Goal: Task Accomplishment & Management: Manage account settings

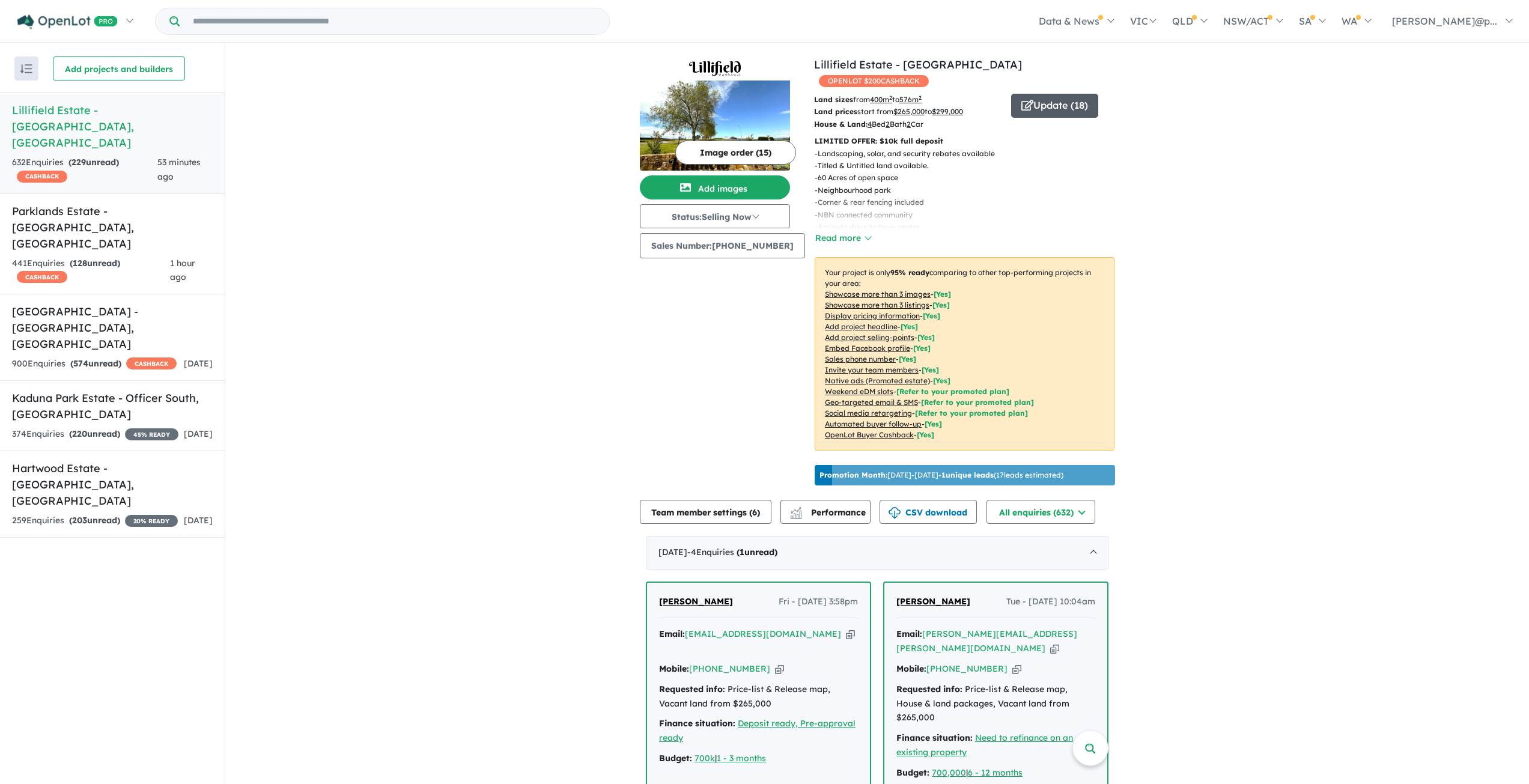
click at [1041, 94] on button "Update ( 18 )" at bounding box center [1055, 105] width 87 height 24
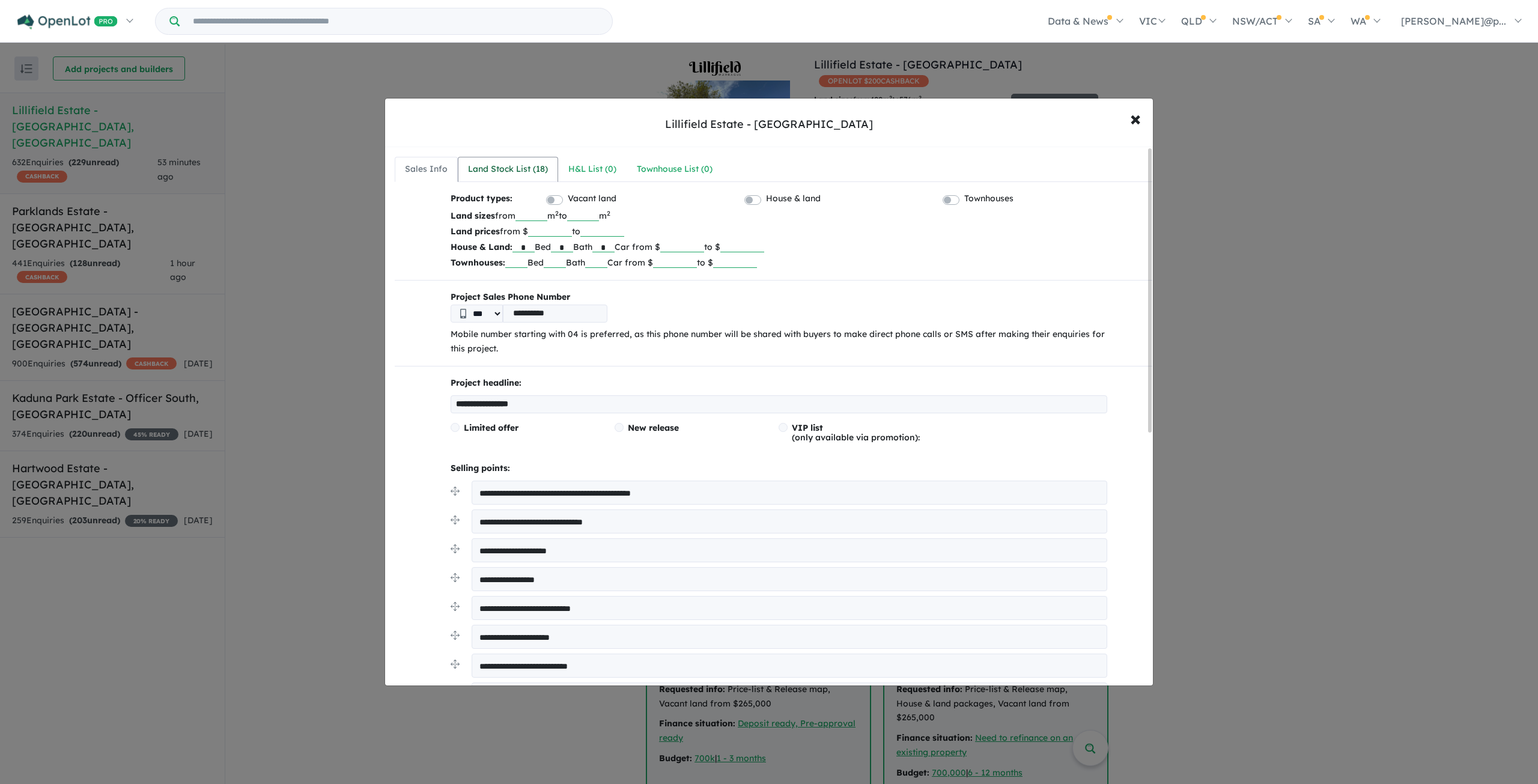
click at [533, 160] on link "Land Stock List ( 18 )" at bounding box center [508, 169] width 100 height 26
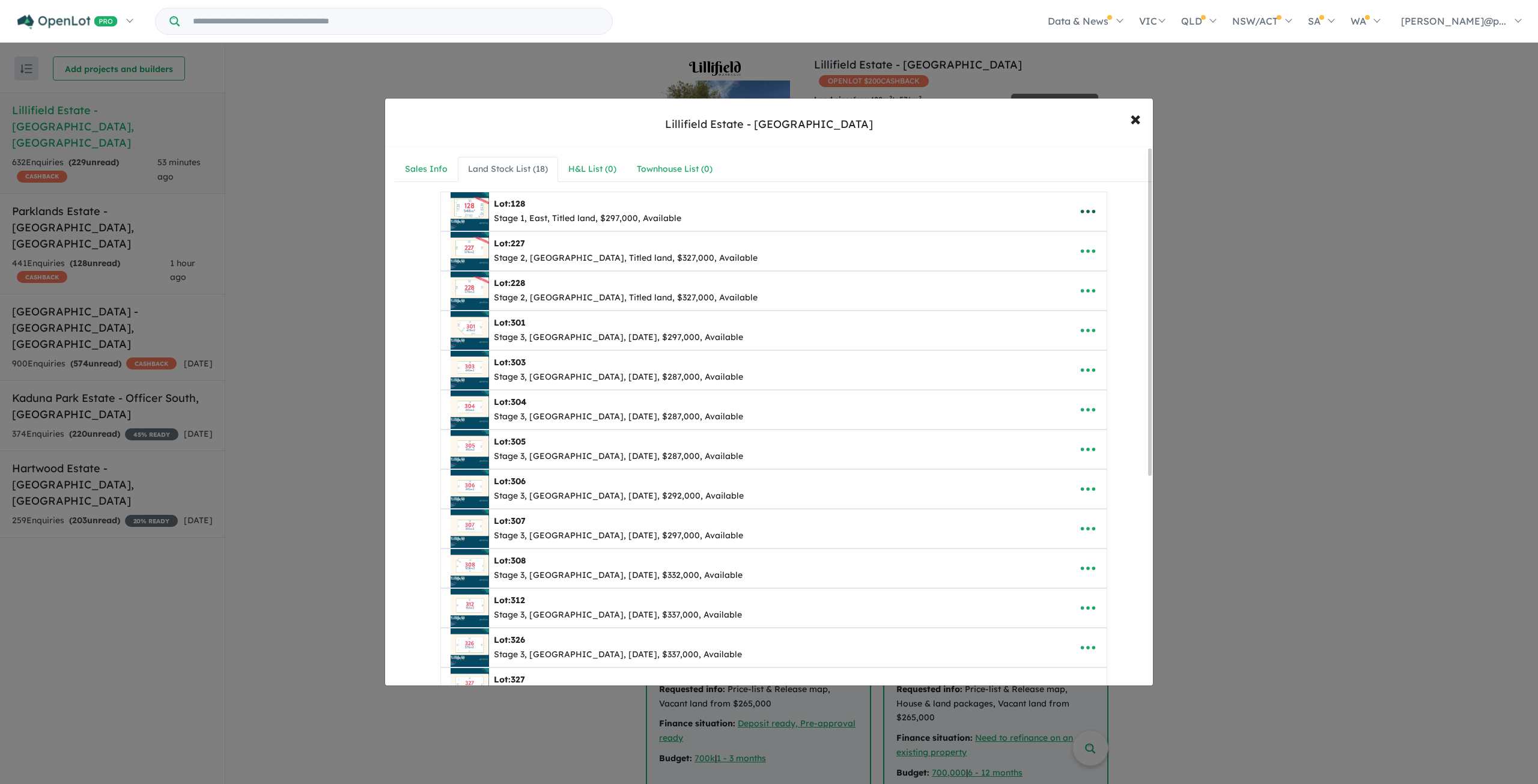
click at [1079, 208] on icon "button" at bounding box center [1088, 212] width 18 height 18
click at [1053, 269] on link "Remove" at bounding box center [1062, 269] width 89 height 28
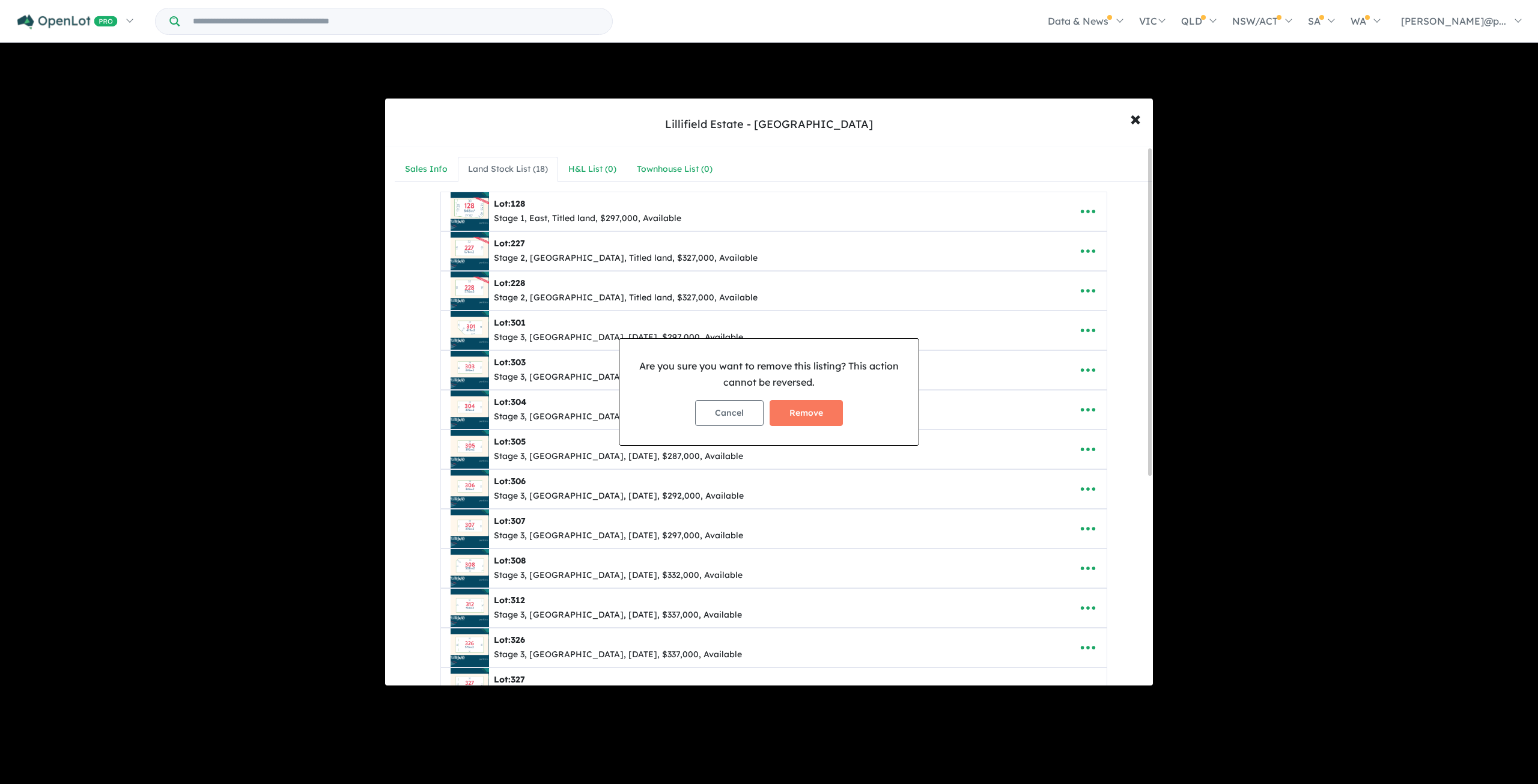
click at [809, 392] on div "Cancel Remove" at bounding box center [768, 413] width 280 height 45
click at [802, 413] on button "Remove" at bounding box center [806, 413] width 73 height 26
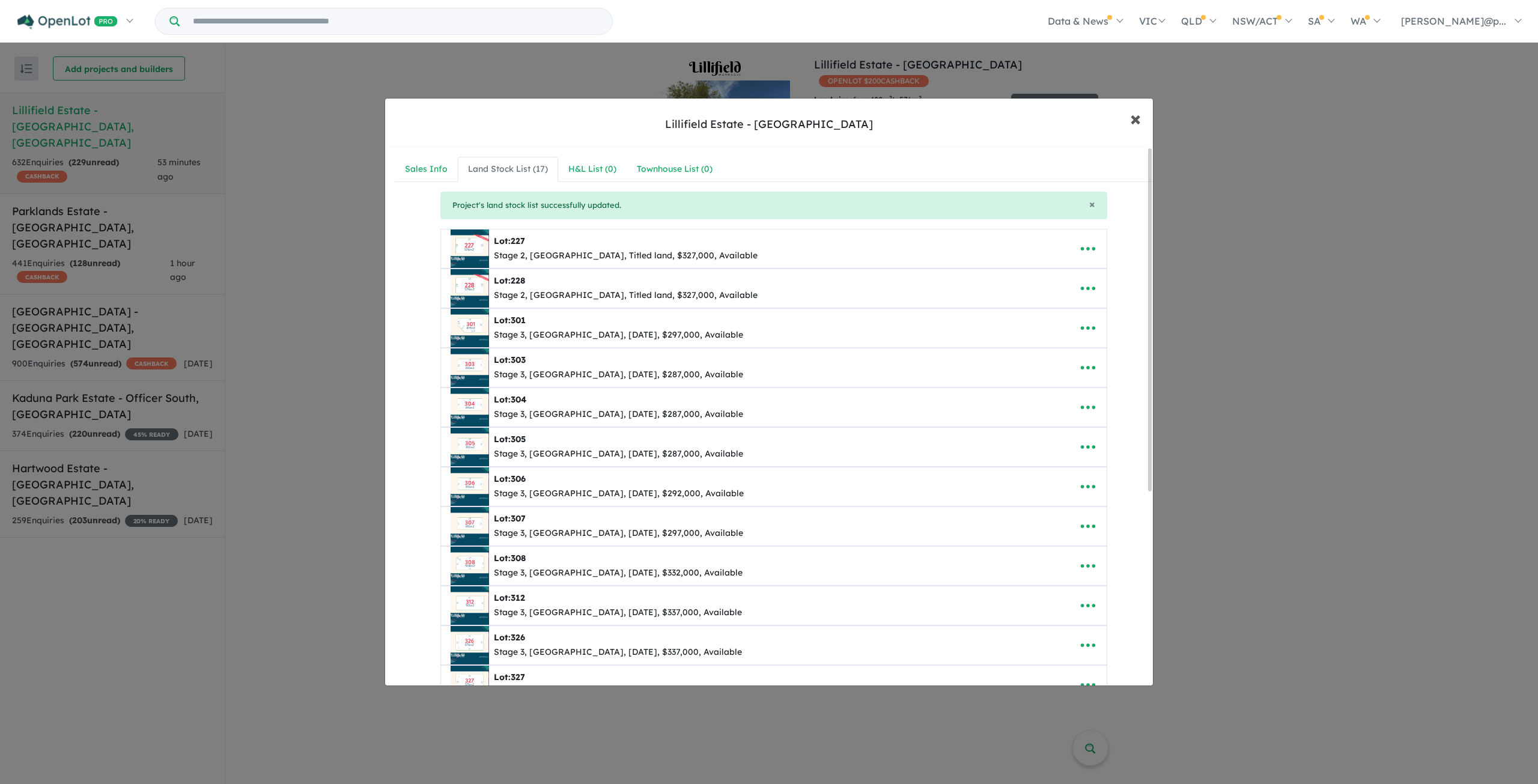
click at [1135, 121] on span "×" at bounding box center [1135, 118] width 11 height 26
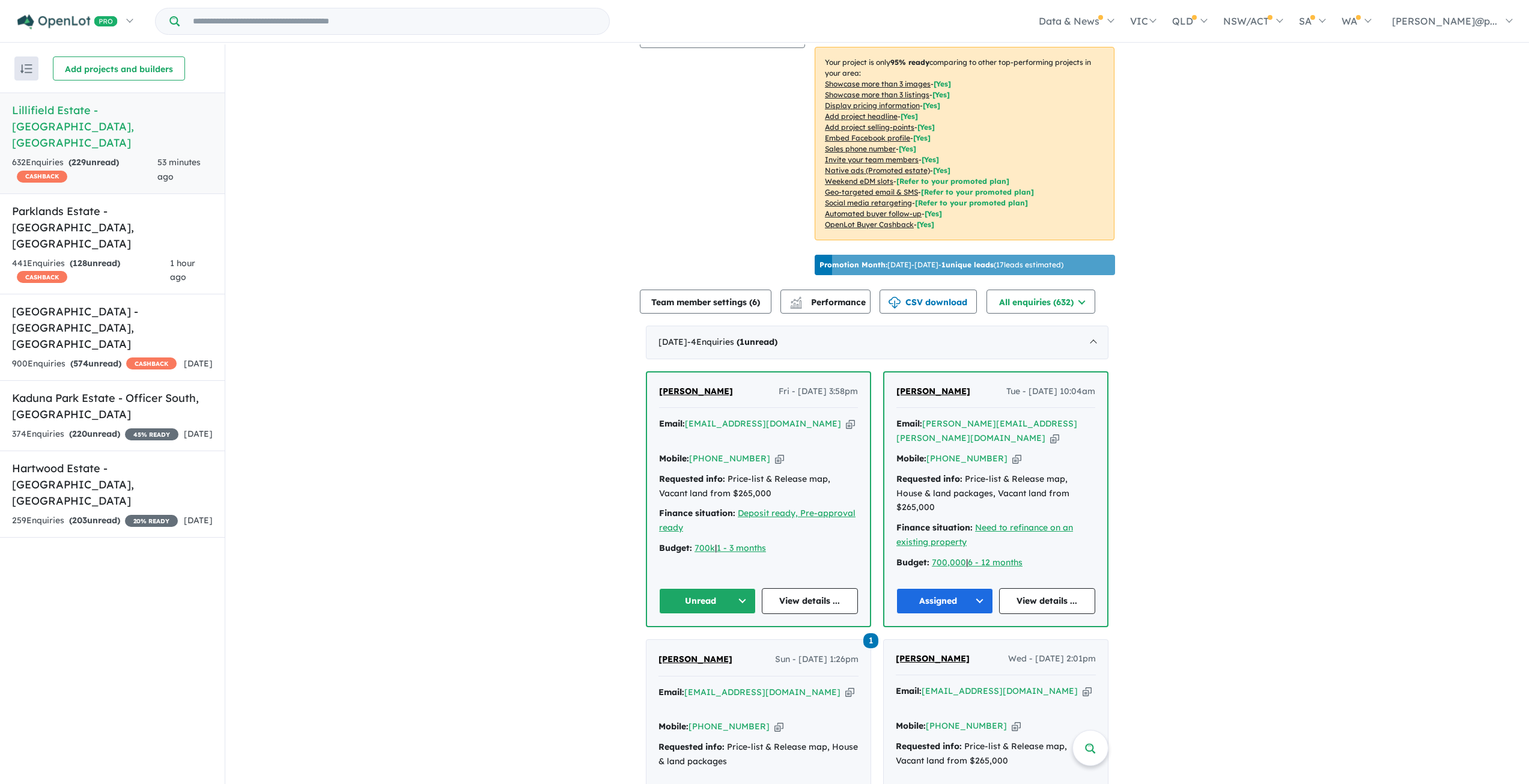
scroll to position [211, 0]
click at [728, 588] on button "Unread" at bounding box center [708, 600] width 97 height 26
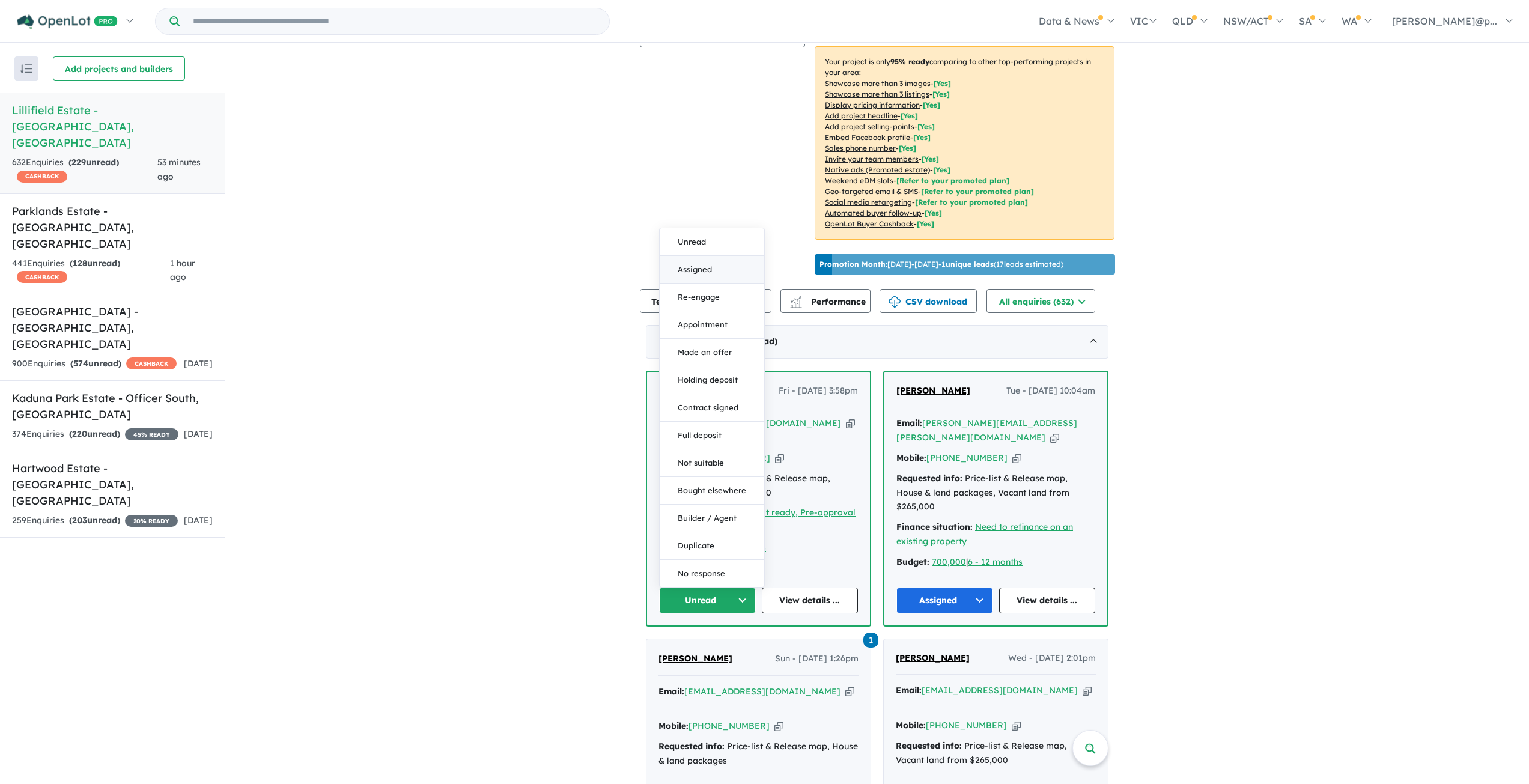
click at [705, 256] on button "Assigned" at bounding box center [712, 270] width 105 height 28
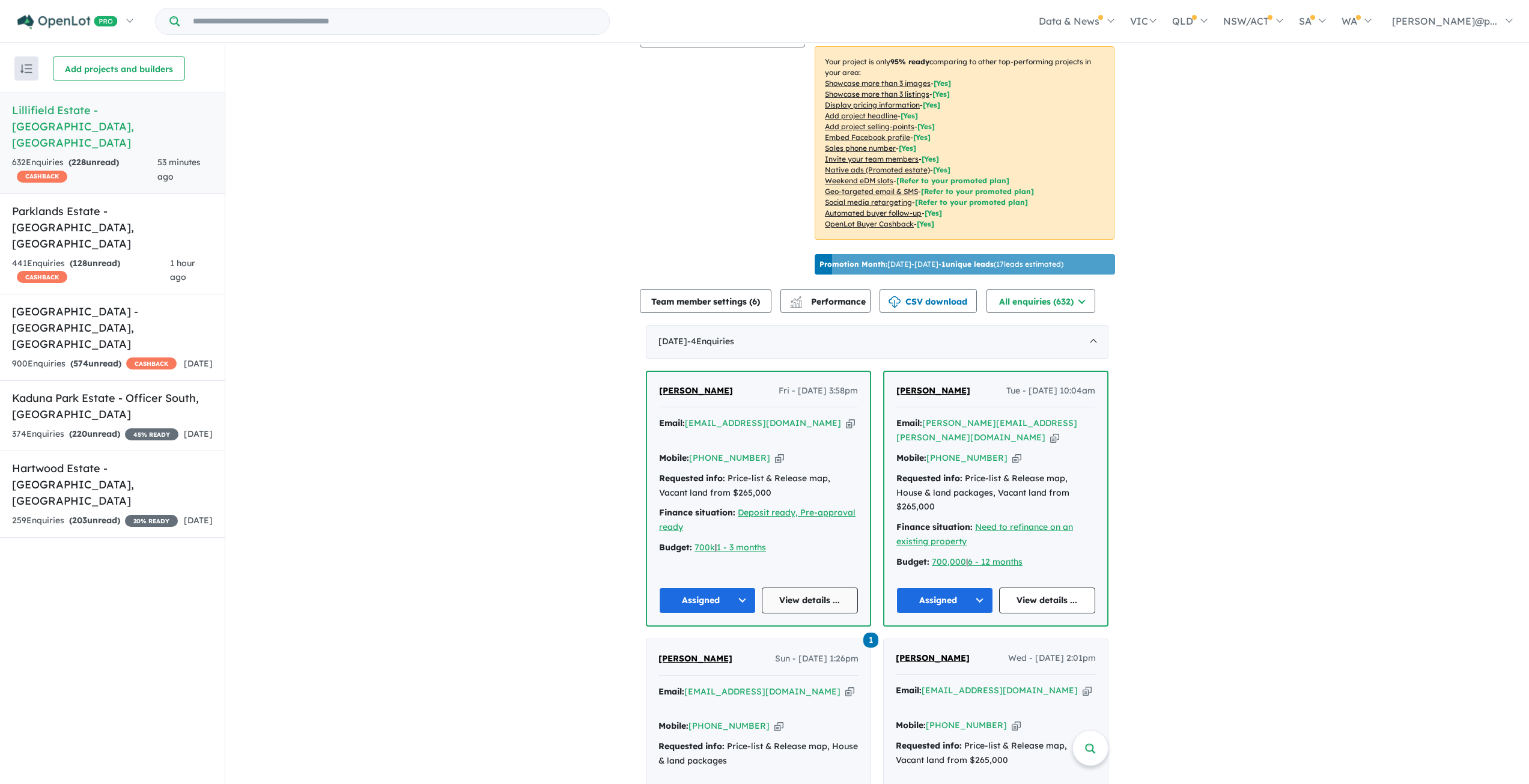
click at [793, 588] on link "View details ..." at bounding box center [810, 600] width 97 height 26
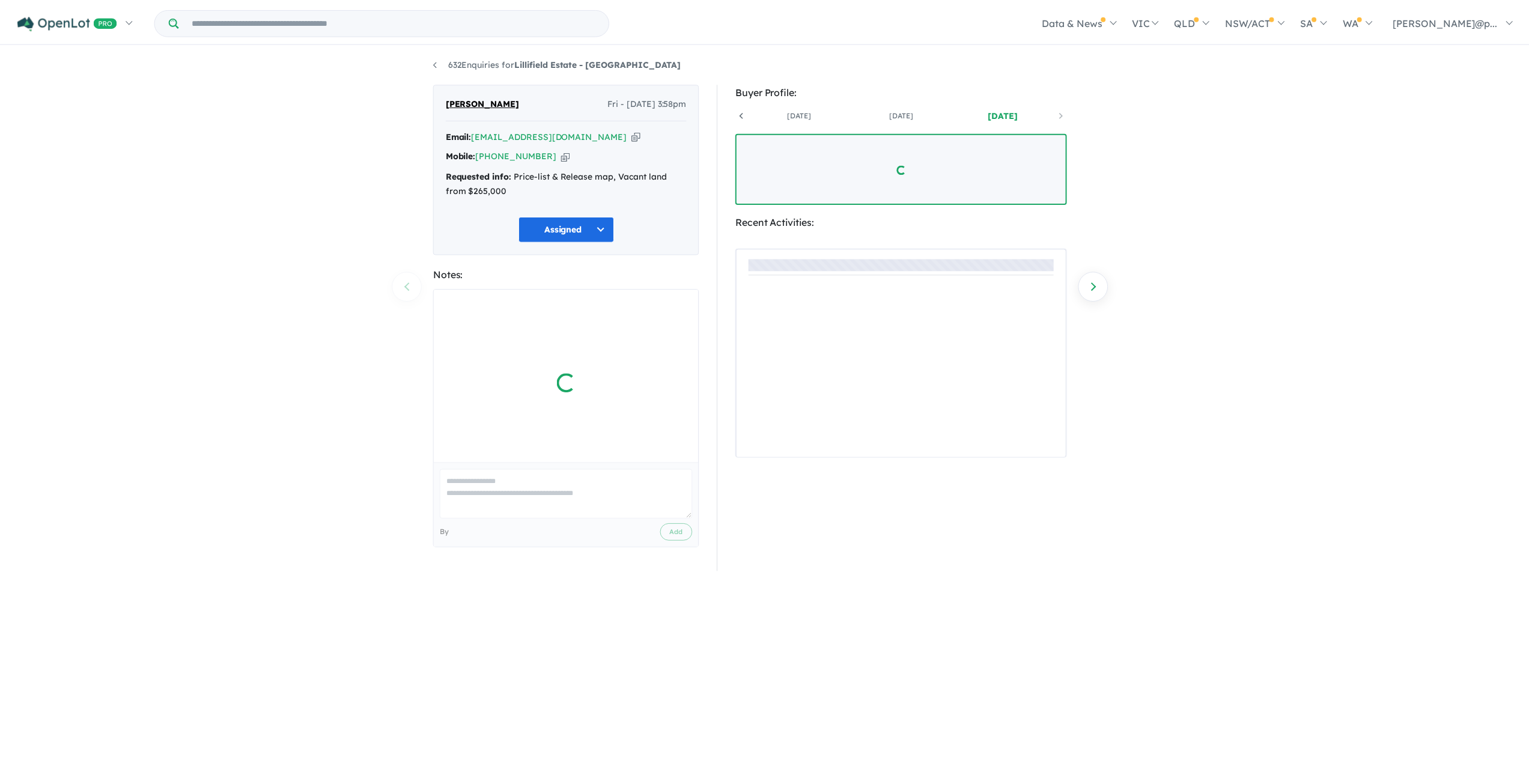
scroll to position [0, 89]
click at [507, 496] on textarea at bounding box center [569, 494] width 254 height 50
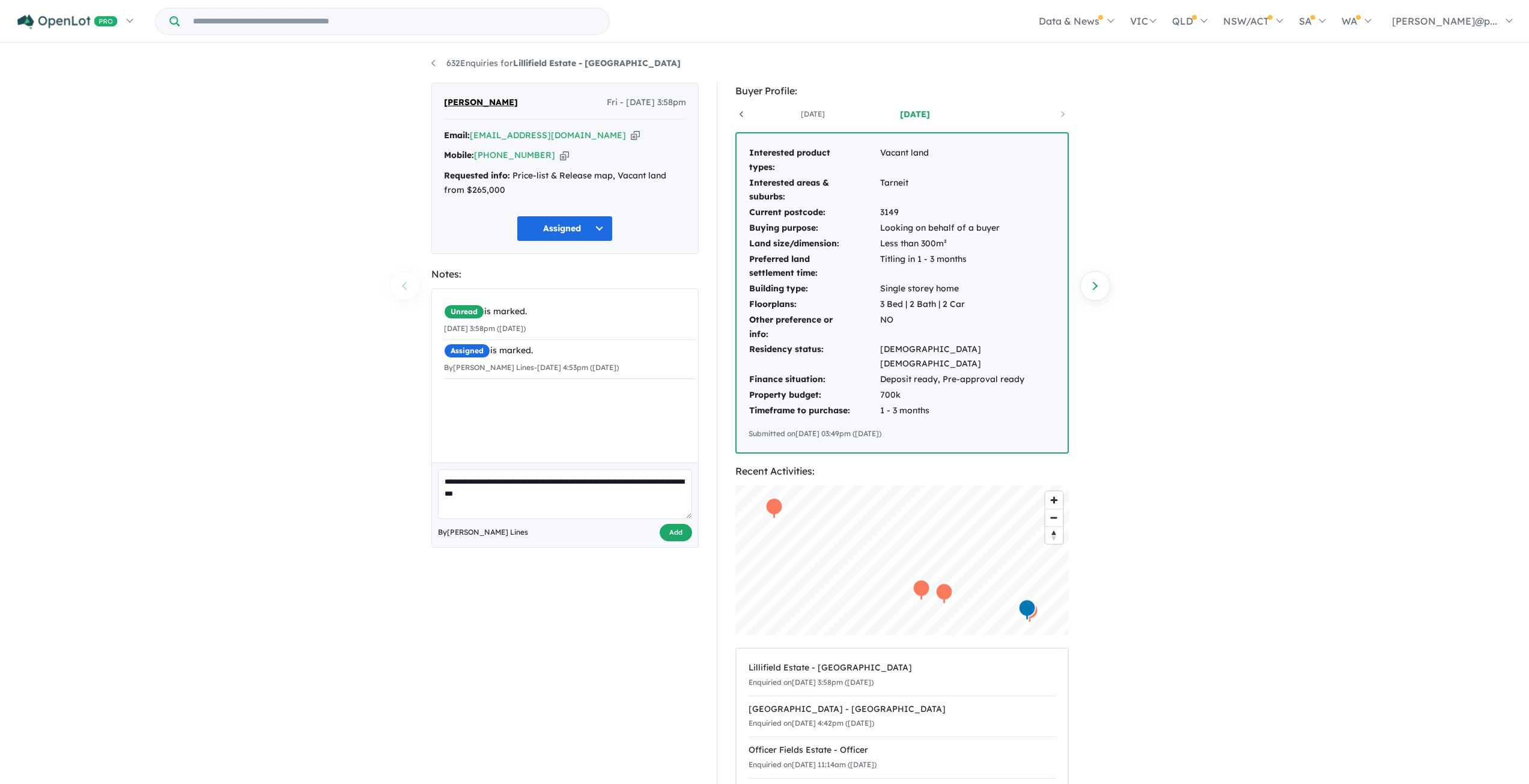
type textarea "**********"
click at [664, 530] on button "Add" at bounding box center [676, 532] width 33 height 18
